Goal: Transaction & Acquisition: Purchase product/service

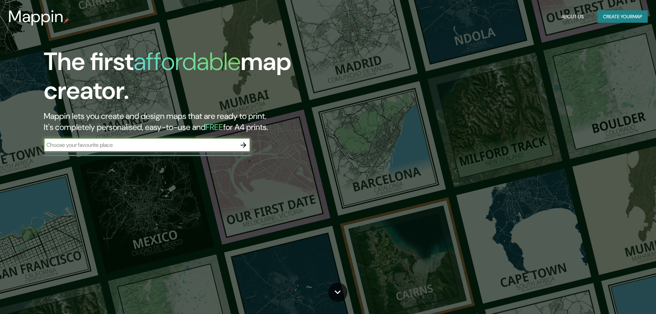
click at [169, 147] on input "text" at bounding box center [140, 145] width 193 height 8
click at [246, 145] on icon "button" at bounding box center [243, 145] width 8 height 8
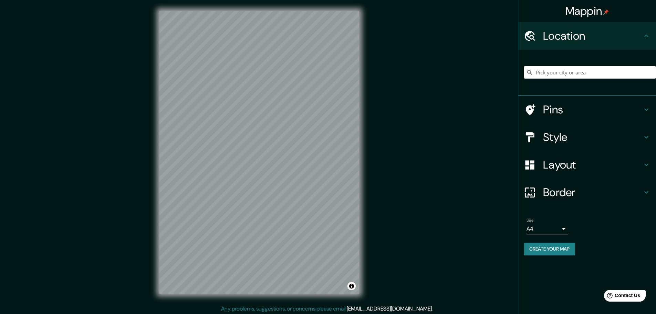
click at [557, 76] on input "Pick your city or area" at bounding box center [590, 72] width 132 height 12
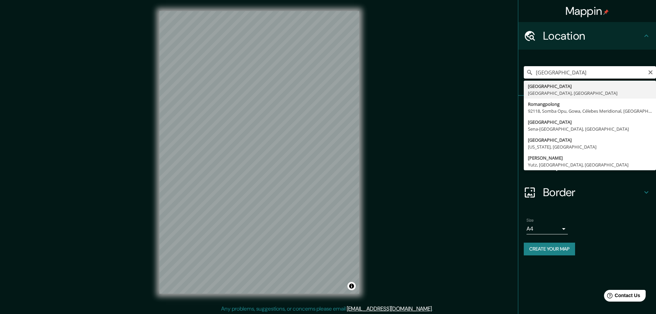
type input "[GEOGRAPHIC_DATA], [GEOGRAPHIC_DATA], [GEOGRAPHIC_DATA]"
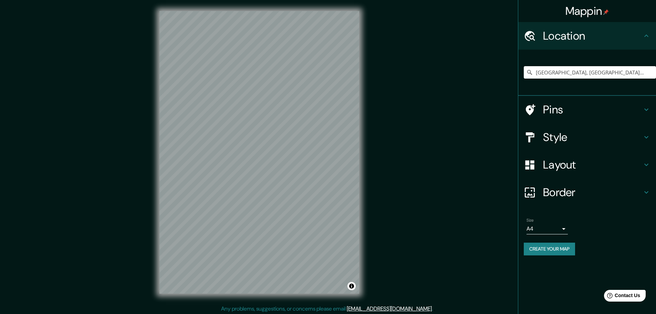
click at [552, 137] on h4 "Style" at bounding box center [592, 137] width 99 height 14
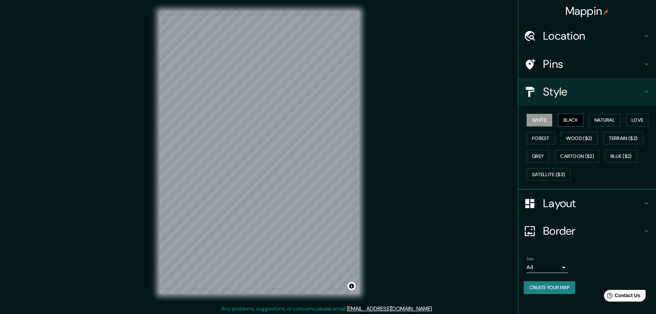
click at [572, 115] on button "Black" at bounding box center [571, 120] width 26 height 13
click at [563, 265] on body "Mappin Location [GEOGRAPHIC_DATA], [GEOGRAPHIC_DATA], [GEOGRAPHIC_DATA] Pins St…" at bounding box center [328, 157] width 656 height 314
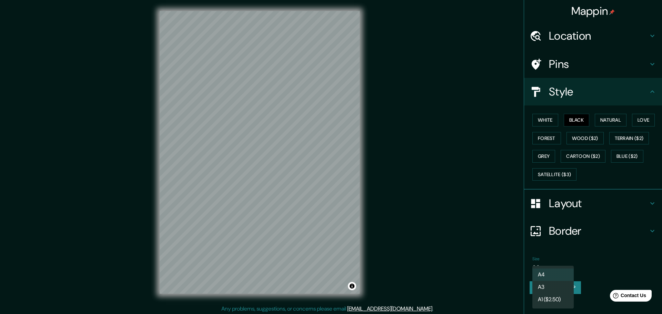
click at [558, 289] on li "A3" at bounding box center [552, 287] width 41 height 12
type input "a4"
